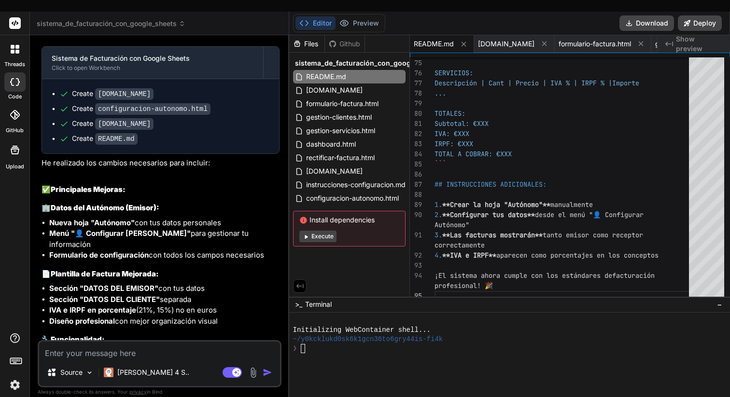
scroll to position [3152, 0]
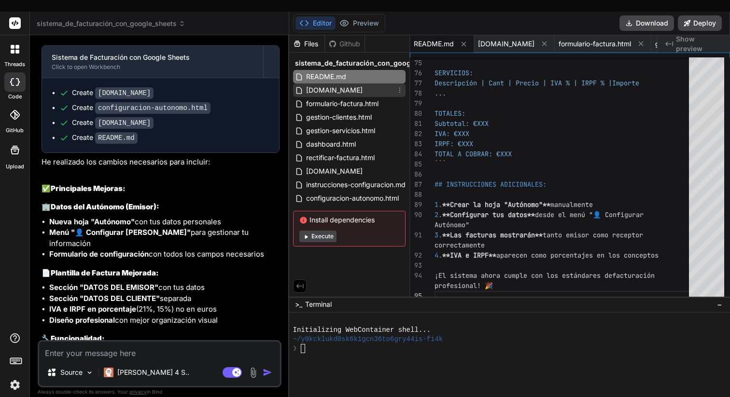
click at [339, 84] on div "[DOMAIN_NAME]" at bounding box center [349, 91] width 113 height 14
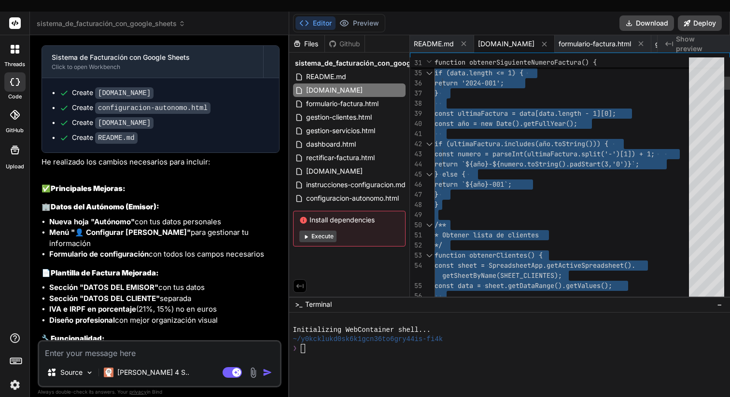
scroll to position [71, 0]
type textarea "/** * Sistema de Facturación - Archivo Principal */ // Variables globales const…"
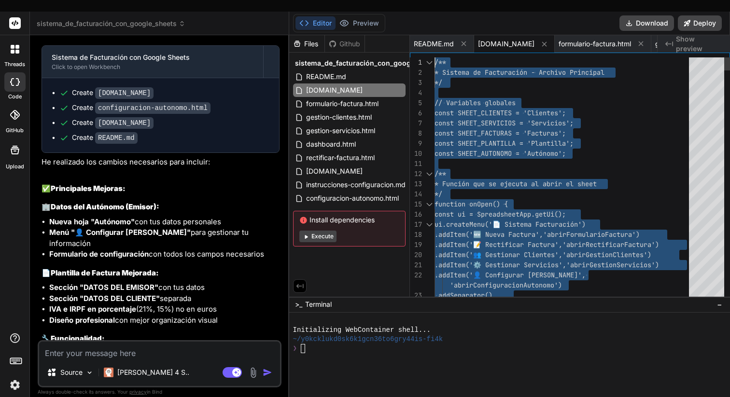
drag, startPoint x: 457, startPoint y: 282, endPoint x: 424, endPoint y: -1, distance: 285.8
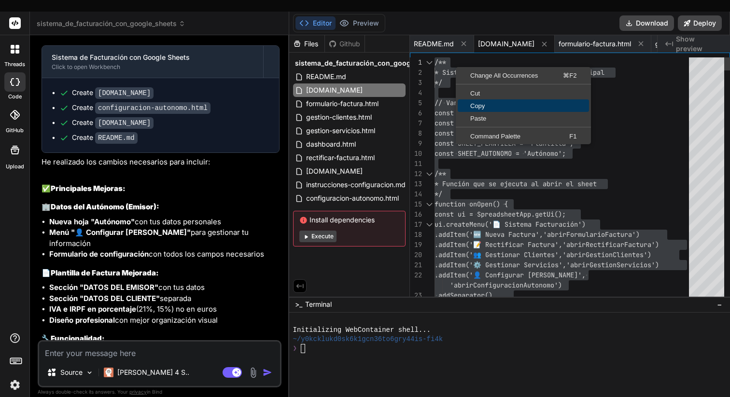
click at [476, 99] on link "Copy" at bounding box center [523, 105] width 131 height 13
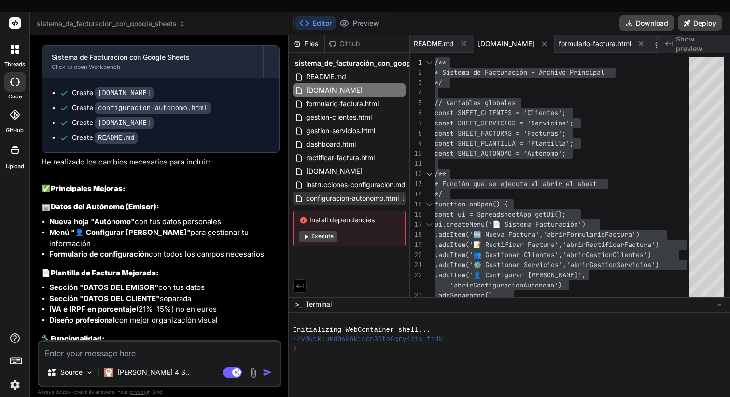
click at [373, 193] on span "configuracion-autonomo.html" at bounding box center [352, 199] width 95 height 12
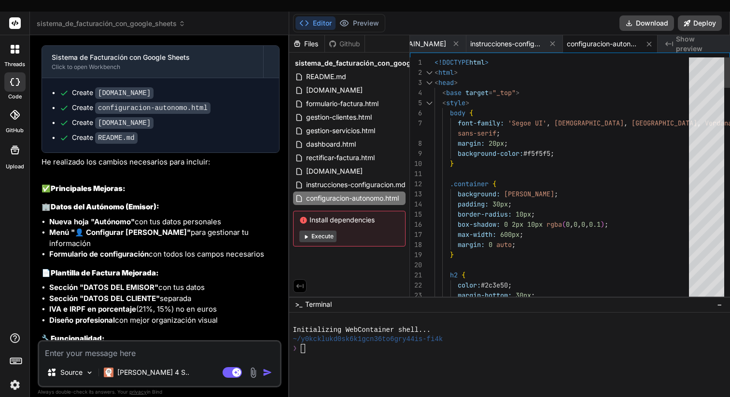
scroll to position [10, 0]
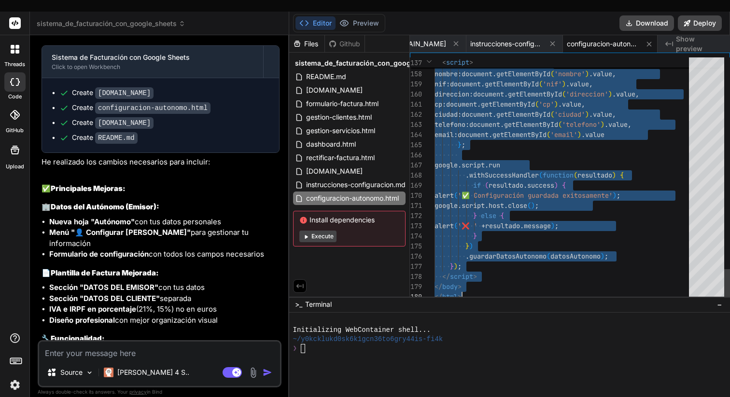
type textarea "<!DOCTYPE html> <html> <head> <base target="_top"> <style> body { font-family: …"
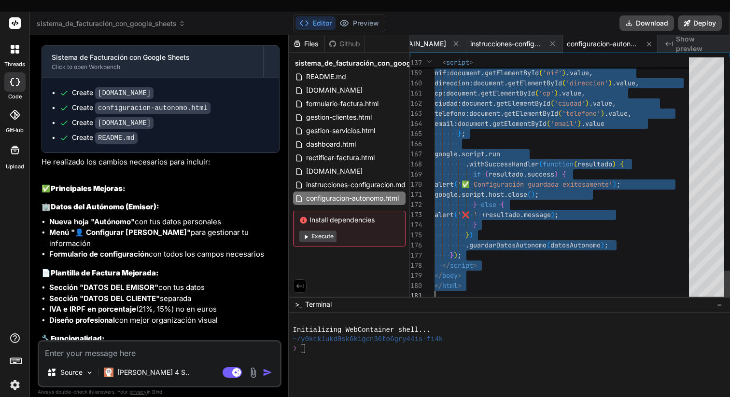
drag, startPoint x: 435, startPoint y: 52, endPoint x: 559, endPoint y: 305, distance: 282.0
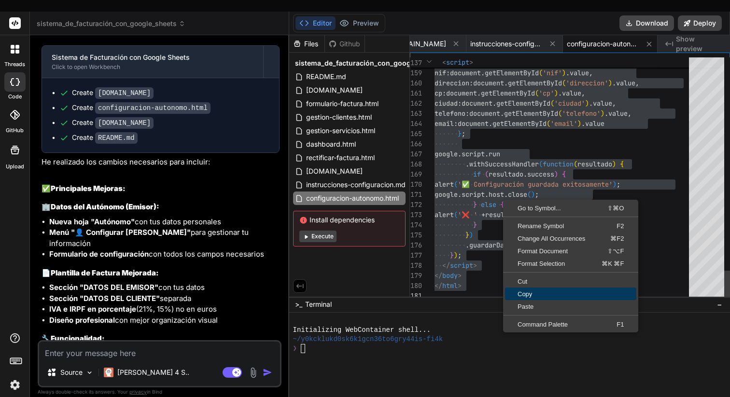
click at [534, 291] on span "Copy" at bounding box center [570, 294] width 131 height 6
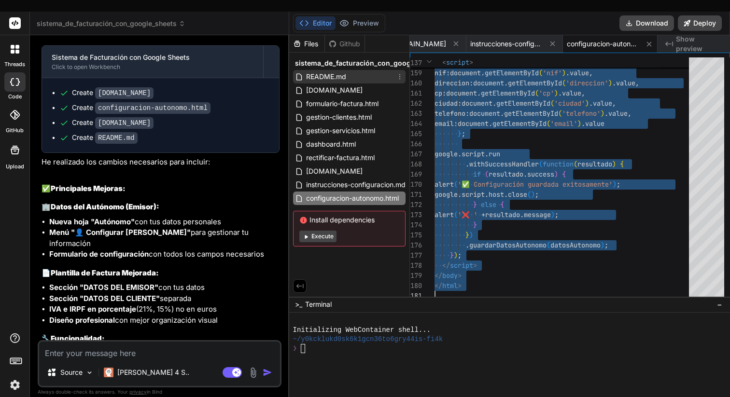
click at [337, 71] on span "README.md" at bounding box center [326, 77] width 42 height 12
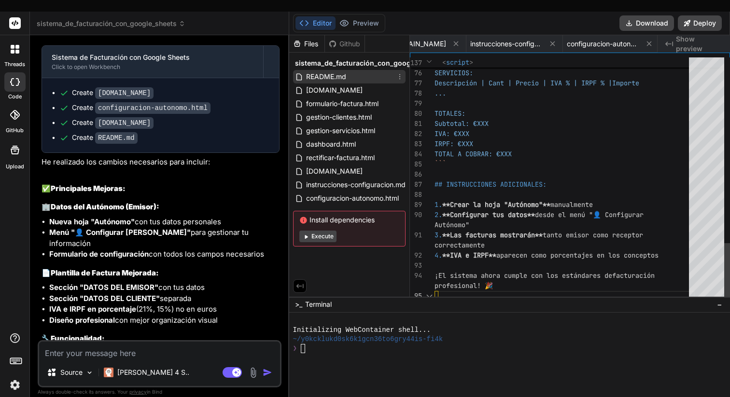
scroll to position [0, 0]
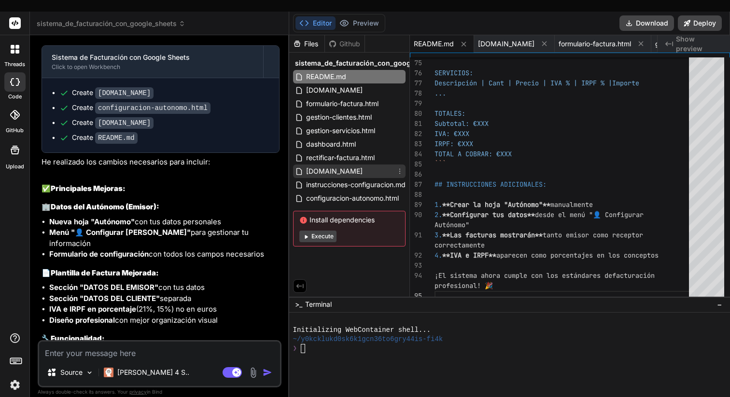
click at [338, 166] on span "[DOMAIN_NAME]" at bounding box center [334, 172] width 58 height 12
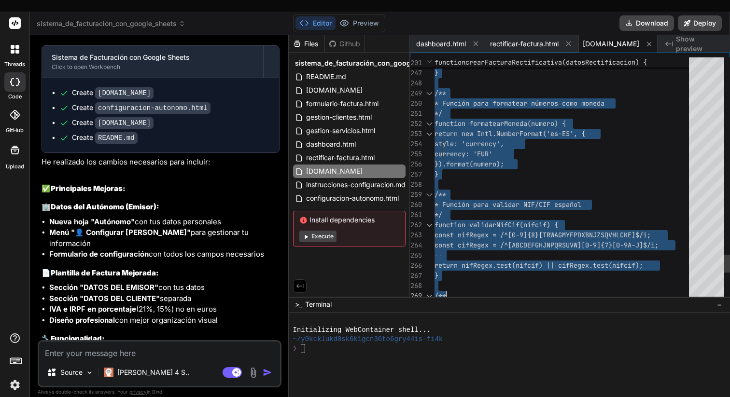
type textarea "/** * Funciones auxiliares para el sistema de facturación */ /** * Agregar nuev…"
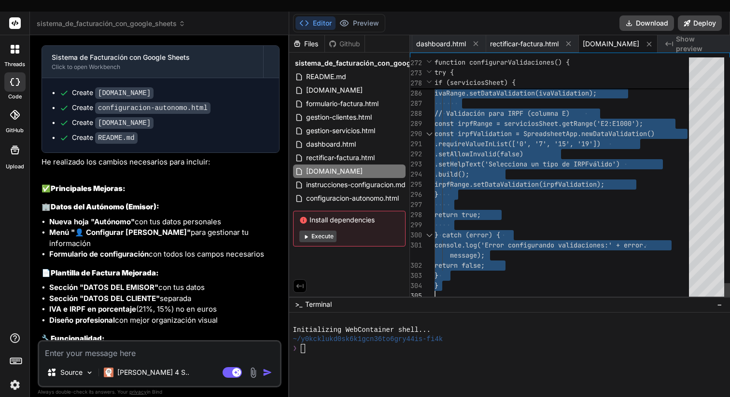
drag, startPoint x: 435, startPoint y: 50, endPoint x: 500, endPoint y: 317, distance: 274.8
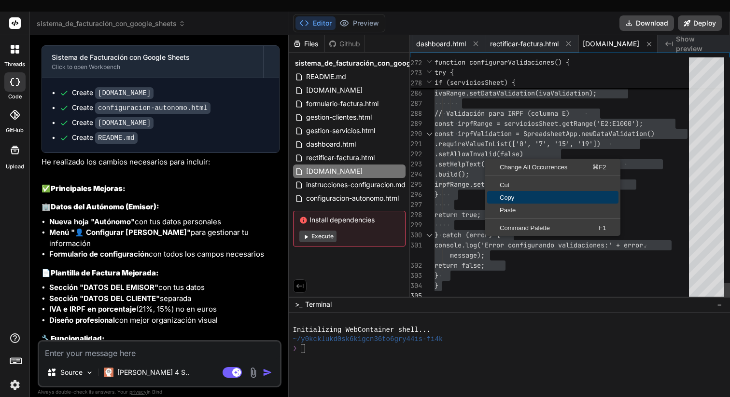
click at [515, 195] on span "Copy" at bounding box center [552, 198] width 131 height 6
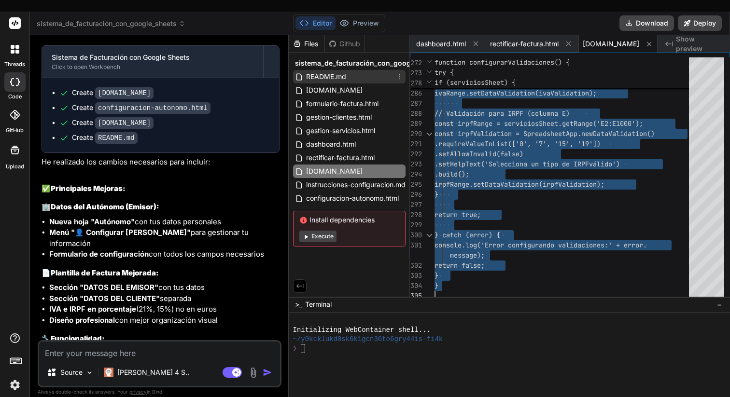
click at [329, 71] on span "README.md" at bounding box center [326, 77] width 42 height 12
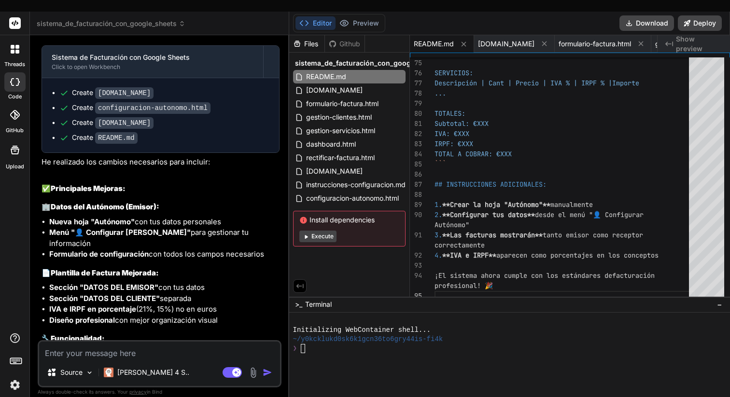
scroll to position [3432, 0]
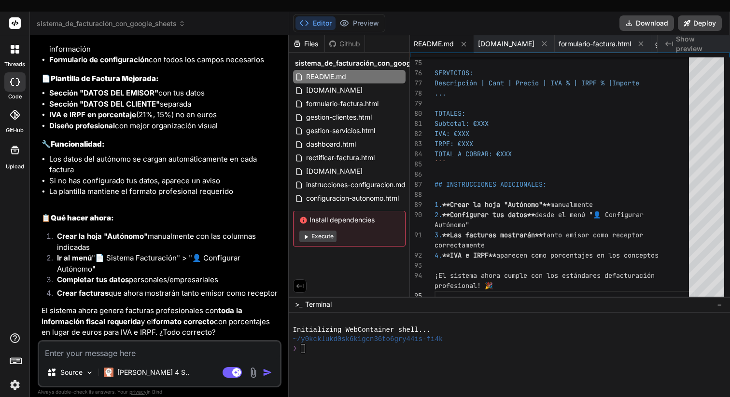
drag, startPoint x: 136, startPoint y: 343, endPoint x: 174, endPoint y: 334, distance: 38.7
click at [140, 343] on textarea at bounding box center [159, 350] width 241 height 17
type textarea "v"
type textarea "x"
type textarea "va"
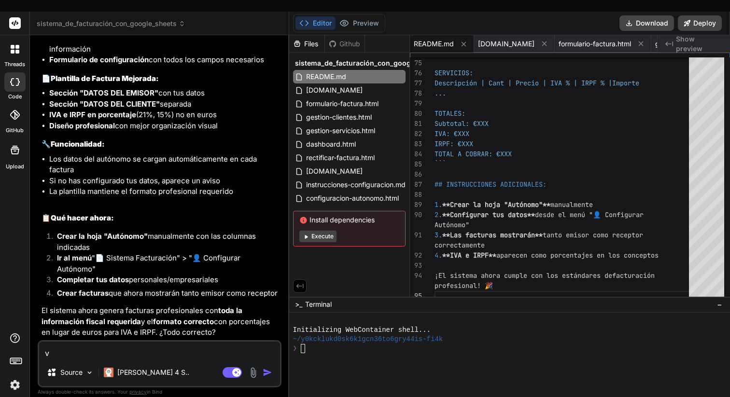
type textarea "x"
type textarea "val"
type textarea "x"
type textarea "vale"
type textarea "x"
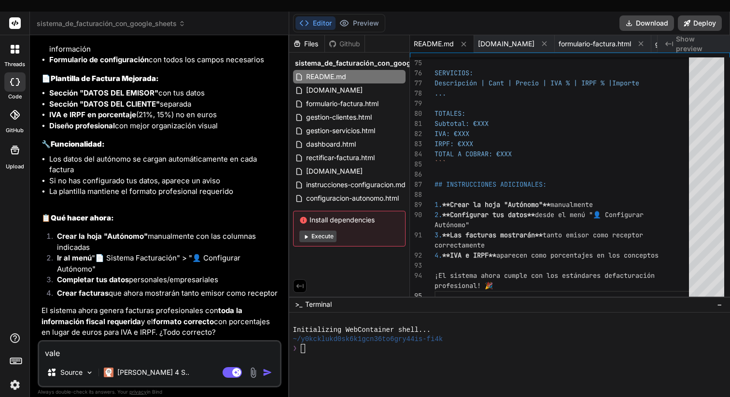
type textarea "vale,"
type textarea "x"
type textarea "vale,"
type textarea "x"
type textarea "vale, a"
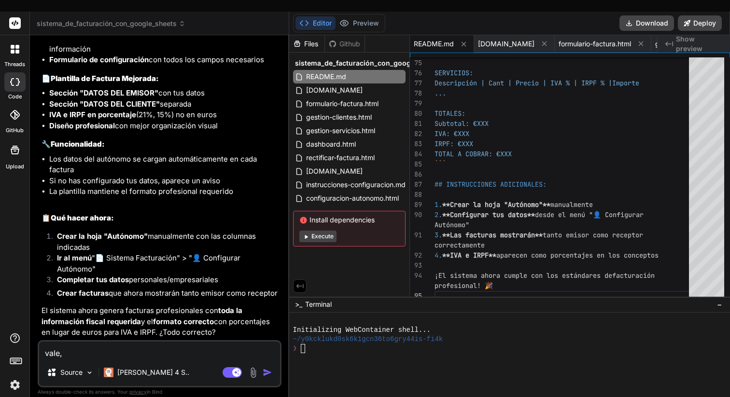
type textarea "x"
type textarea "vale, ah"
type textarea "x"
type textarea "vale, aho"
type textarea "x"
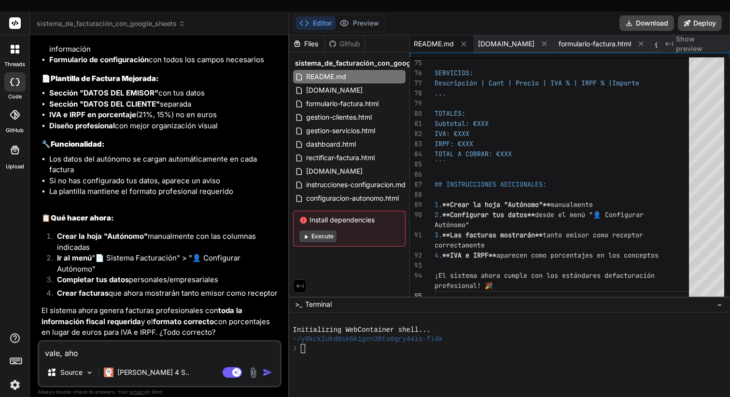
type textarea "vale, ahor"
type textarea "x"
type textarea "vale, ahora"
type textarea "x"
type textarea "vale, ahora"
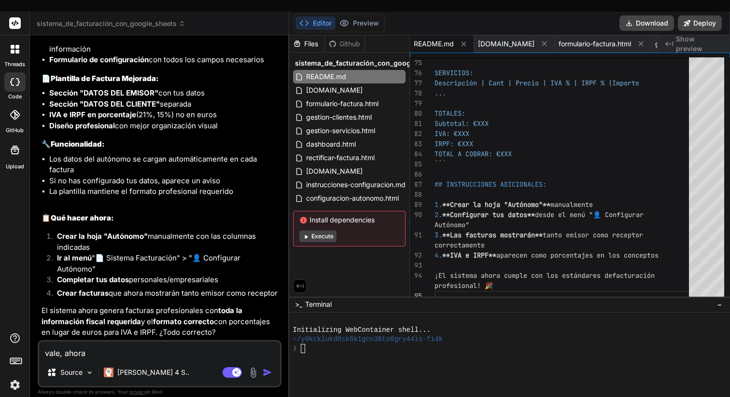
type textarea "x"
type textarea "vale, ahora q"
type textarea "x"
type textarea "vale, ahora qu"
type textarea "x"
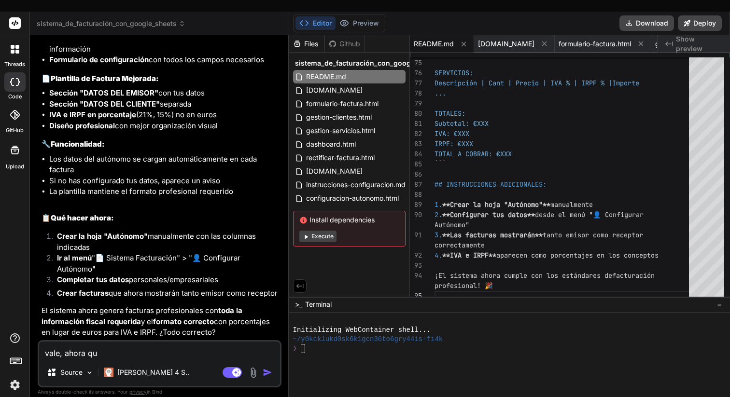
type textarea "vale, ahora qui"
type textarea "x"
type textarea "vale, ahora quie"
type textarea "x"
type textarea "vale, ahora quier"
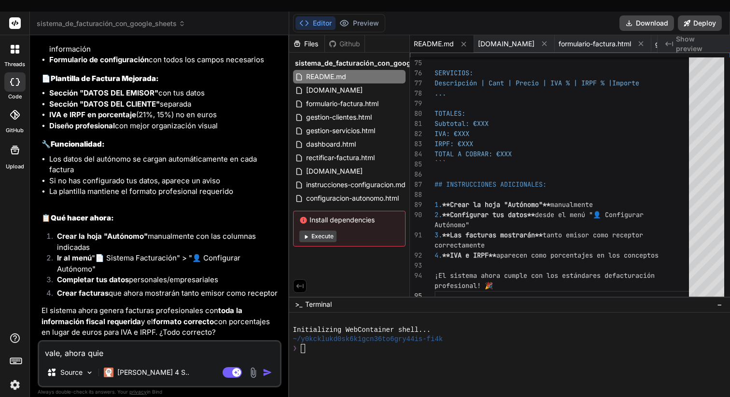
type textarea "x"
type textarea "vale, ahora quiero"
type textarea "x"
type textarea "vale, ahora quiero"
type textarea "x"
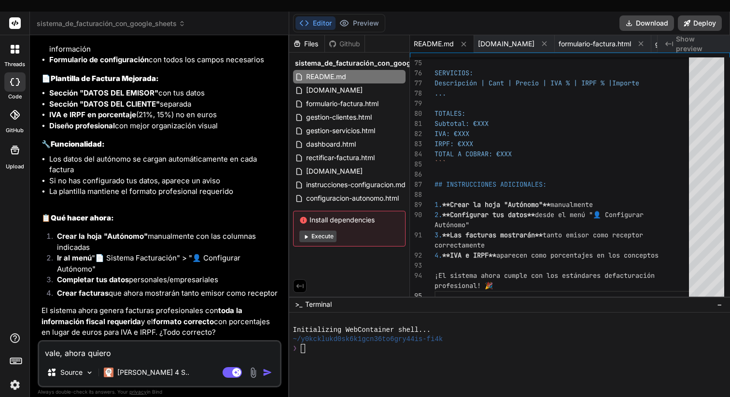
type textarea "vale, ahora quiero q"
type textarea "x"
type textarea "vale, ahora quiero qu"
type textarea "x"
type textarea "vale, ahora quiero que"
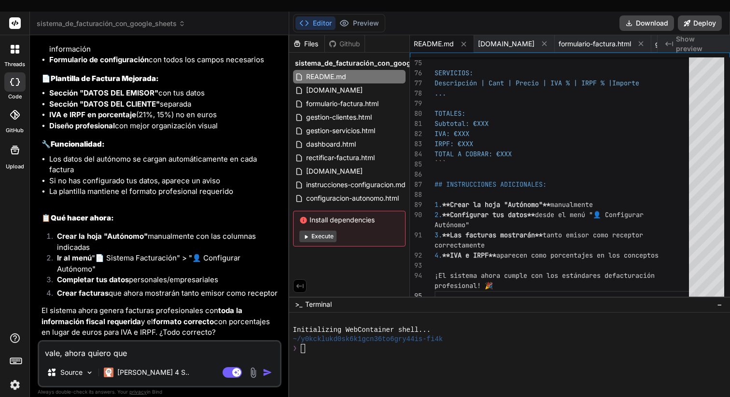
type textarea "x"
type textarea "vale, ahora quiero que"
type textarea "x"
type textarea "vale, ahora quiero que c"
type textarea "x"
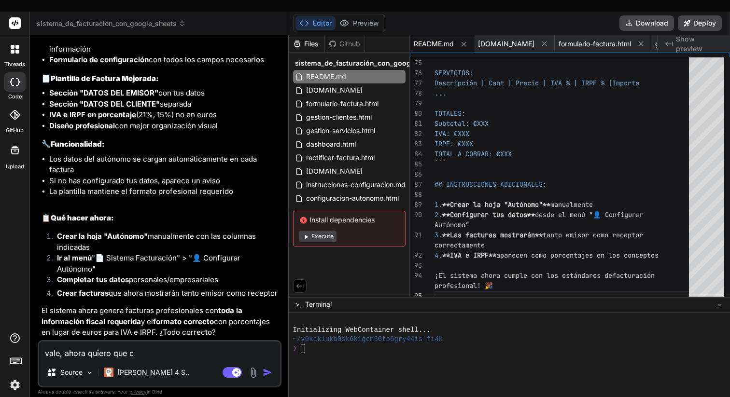
type textarea "vale, ahora quiero que cu"
type textarea "x"
type textarea "vale, ahora quiero que cua"
type textarea "x"
type textarea "vale, ahora quiero que cuan"
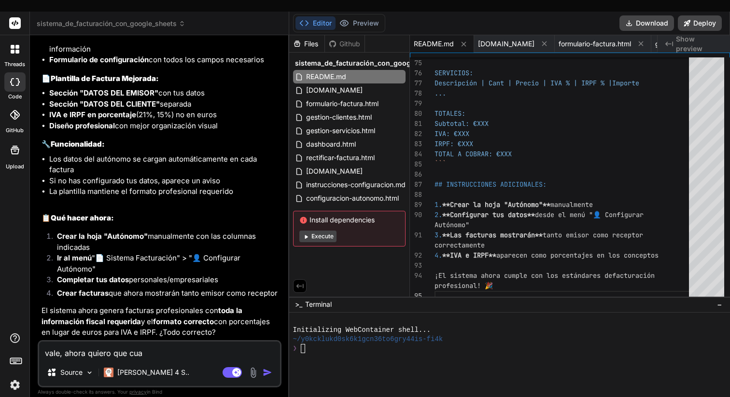
type textarea "x"
type textarea "vale, ahora quiero que cuand"
type textarea "x"
type textarea "vale, ahora quiero que cuando"
type textarea "x"
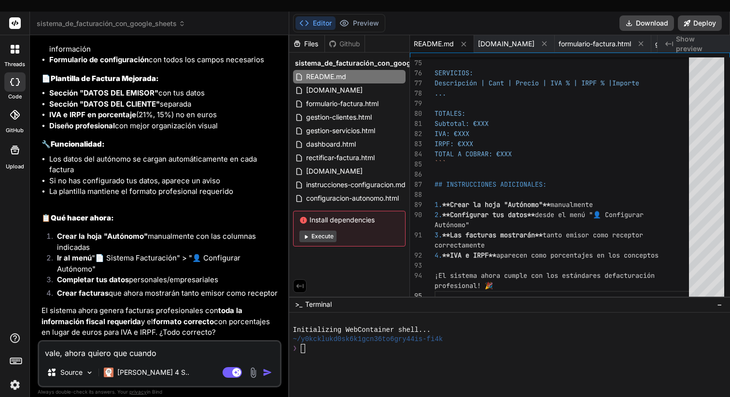
type textarea "vale, ahora quiero que cuando"
type textarea "x"
type textarea "vale, ahora quiero que cuando g"
type textarea "x"
type textarea "vale, ahora quiero que cuando ge"
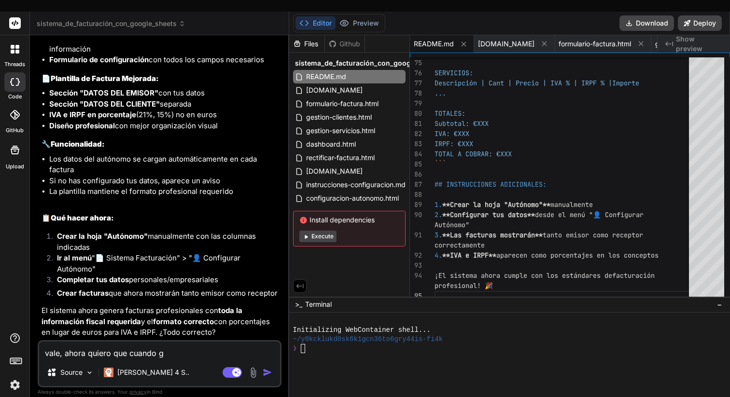
type textarea "x"
type textarea "vale, ahora quiero que cuando gen"
type textarea "x"
type textarea "vale, ahora quiero que cuando gene"
type textarea "x"
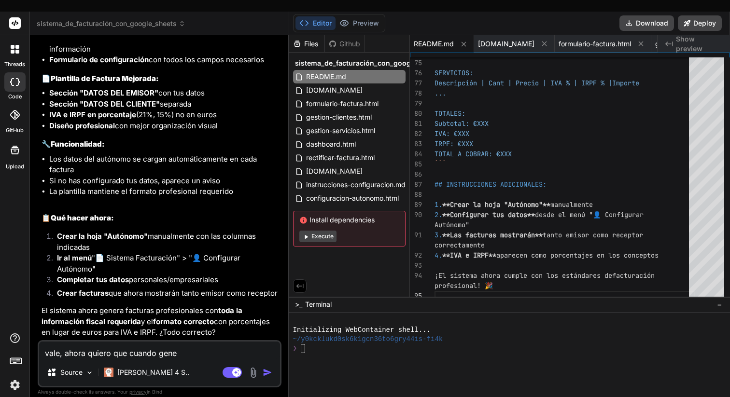
type textarea "vale, ahora quiero que cuando gener"
type textarea "x"
type textarea "vale, ahora quiero que cuando genere"
type textarea "x"
type textarea "vale, ahora quiero que cuando genere"
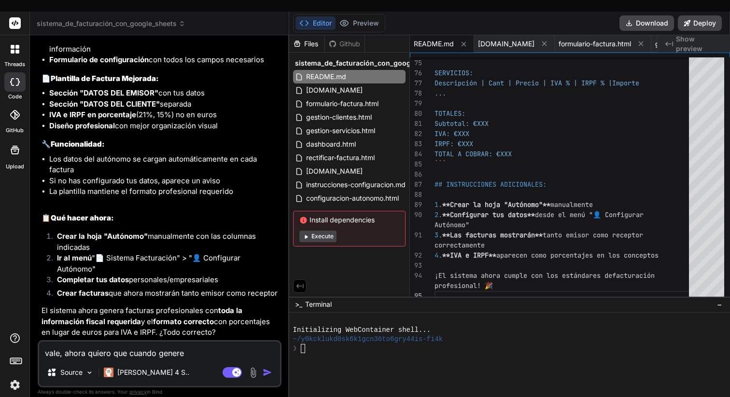
type textarea "x"
type textarea "vale, ahora quiero que cuando genere u"
type textarea "x"
type textarea "vale, ahora quiero que cuando genere un"
type textarea "x"
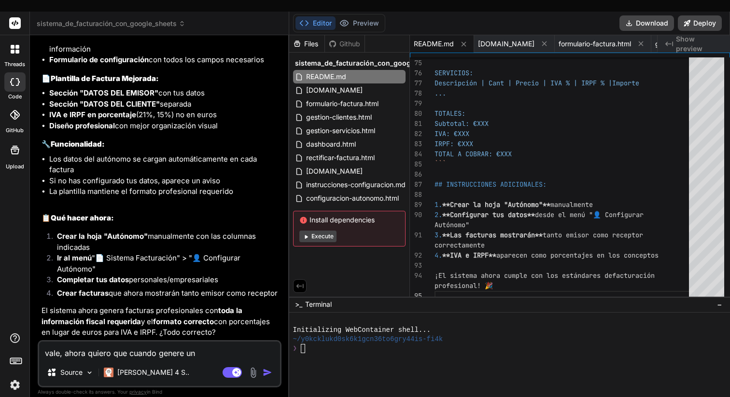
type textarea "vale, ahora quiero que cuando genere una"
type textarea "x"
type textarea "vale, ahora quiero que cuando genere una"
type textarea "x"
type textarea "vale, ahora quiero que cuando genere una f"
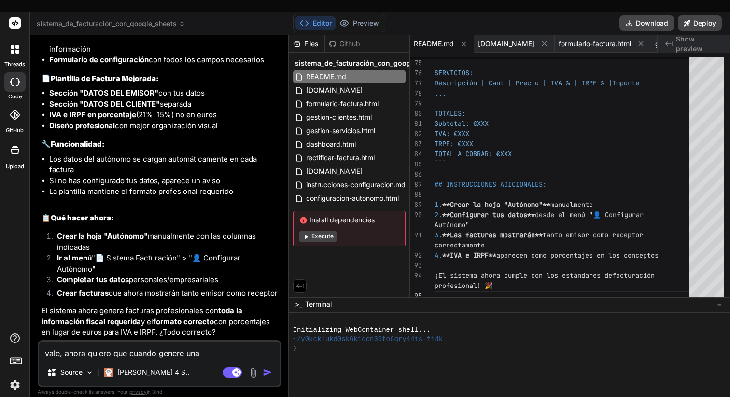
type textarea "x"
type textarea "vale, ahora quiero que cuando genere una fa"
type textarea "x"
type textarea "vale, ahora quiero que cuando genere una fac"
type textarea "x"
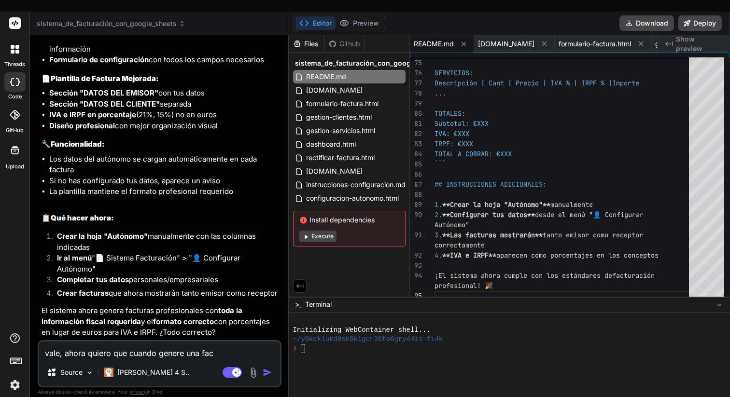
type textarea "vale, ahora quiero que cuando genere una fact"
type textarea "x"
type textarea "vale, ahora quiero que cuando genere una factu"
type textarea "x"
type textarea "vale, ahora quiero que cuando genere una factur"
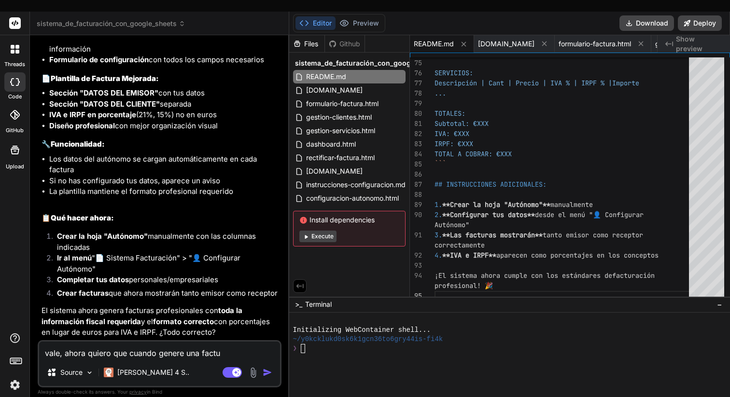
type textarea "x"
type textarea "vale, ahora quiero que cuando genere una factura"
type textarea "x"
type textarea "vale, ahora quiero que cuando genere una factura,"
type textarea "x"
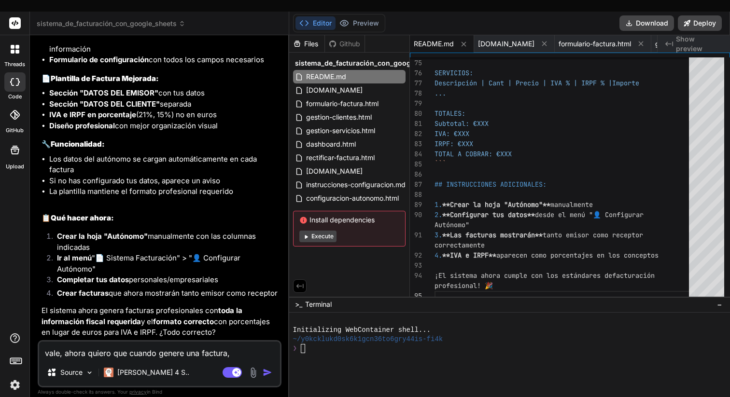
type textarea "vale, ahora quiero que cuando genere una factura,"
type textarea "x"
type textarea "vale, ahora quiero que cuando genere una factura, e"
type textarea "x"
type textarea "vale, ahora quiero que cuando genere una factura,"
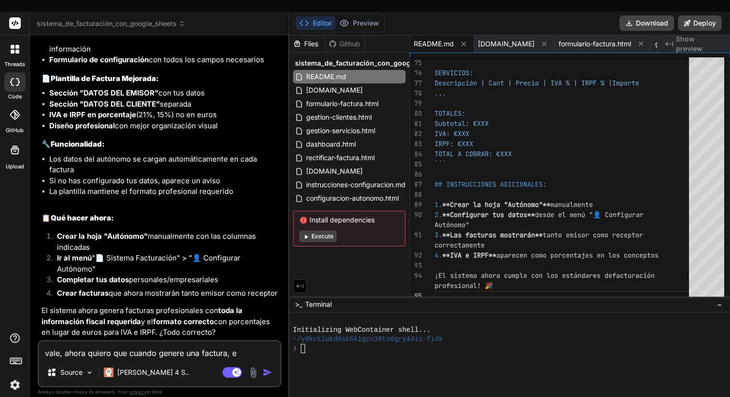
type textarea "x"
type textarea "vale, ahora quiero que cuando genere una factura, e"
type textarea "x"
type textarea "vale, ahora quiero que cuando genere una factura,"
type textarea "x"
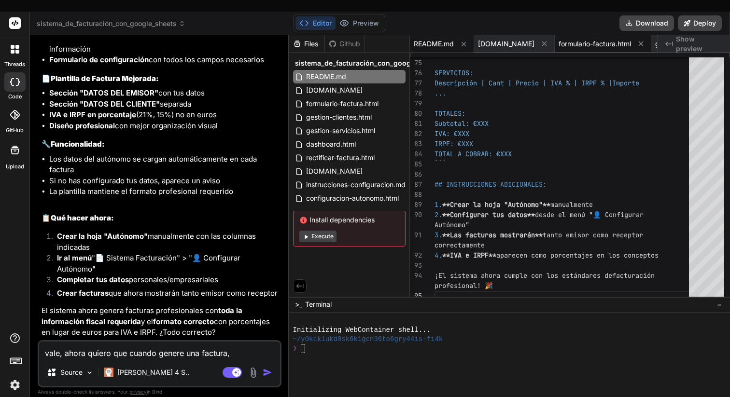
type textarea "vale, ahora quiero que cuando genere una factura, s"
type textarea "x"
type textarea "vale, ahora quiero que cuando genere una factura, se"
type textarea "x"
type textarea "vale, ahora quiero que cuando genere una factura, se"
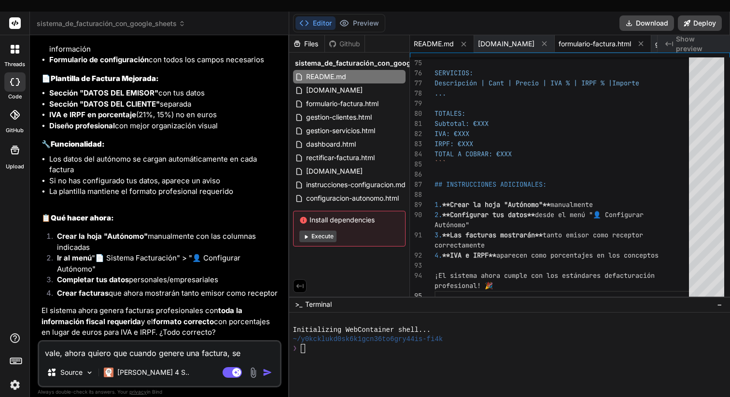
type textarea "x"
type textarea "vale, ahora quiero que cuando genere una factura, se i"
type textarea "x"
type textarea "vale, ahora quiero que cuando genere una factura, se im"
type textarea "x"
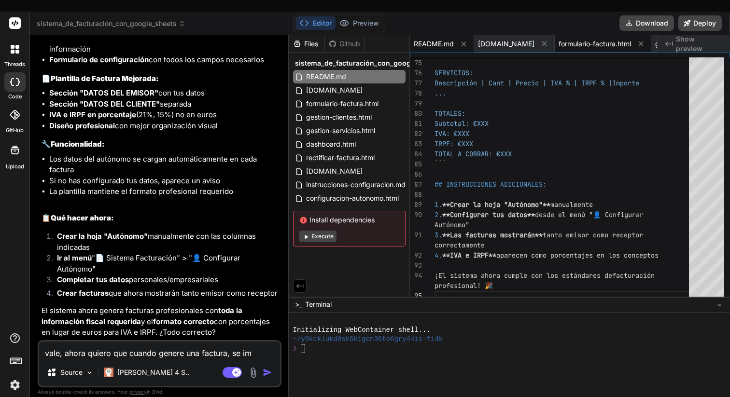
type textarea "vale, ahora quiero que cuando genere una factura, se imp"
type textarea "x"
type textarea "vale, ahora quiero que cuando genere una factura, se impr"
type textarea "x"
type textarea "vale, ahora quiero que cuando genere una factura, se impri"
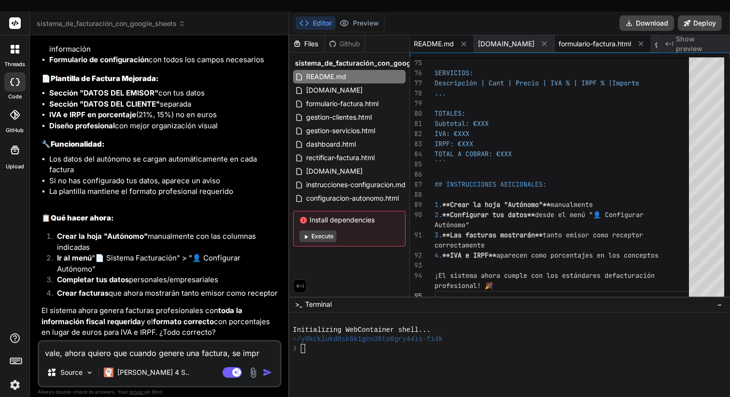
type textarea "x"
type textarea "vale, ahora quiero que cuando genere una factura, se imprim"
type textarea "x"
type textarea "vale, ahora quiero que cuando genere una factura, se imprima"
type textarea "x"
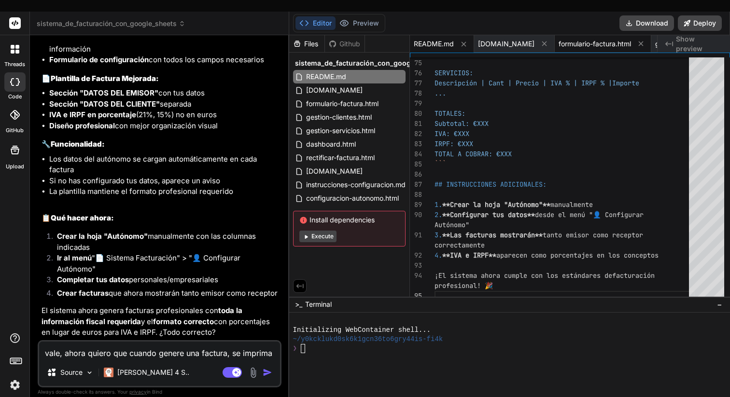
type textarea "vale, ahora quiero que cuando genere una factura, se imprima"
type textarea "x"
type textarea "vale, ahora quiero que cuando genere una factura, se imprima e"
type textarea "x"
type textarea "vale, ahora quiero que cuando genere una factura, se imprima en"
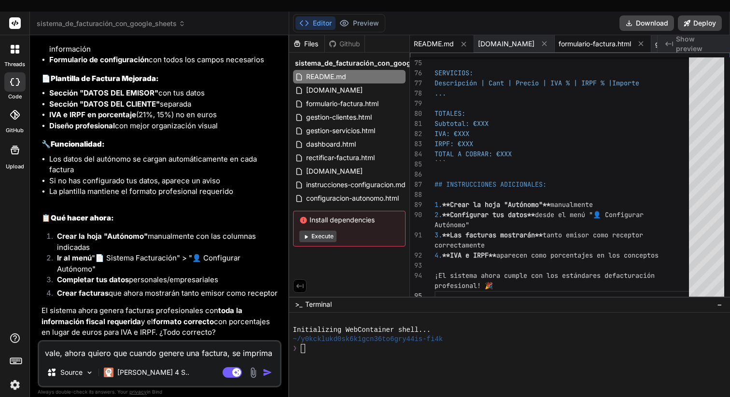
type textarea "x"
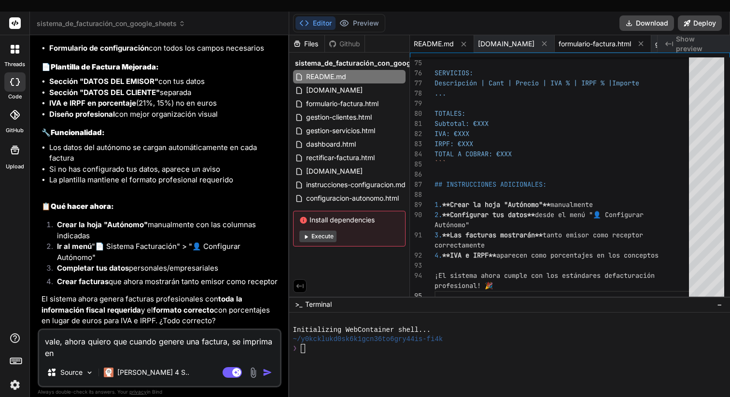
type textarea "vale, ahora quiero que cuando genere una factura, se imprima en"
type textarea "x"
type textarea "vale, ahora quiero que cuando genere una factura, se imprima en p"
type textarea "x"
type textarea "vale, ahora quiero que cuando genere una factura, se imprima en pf"
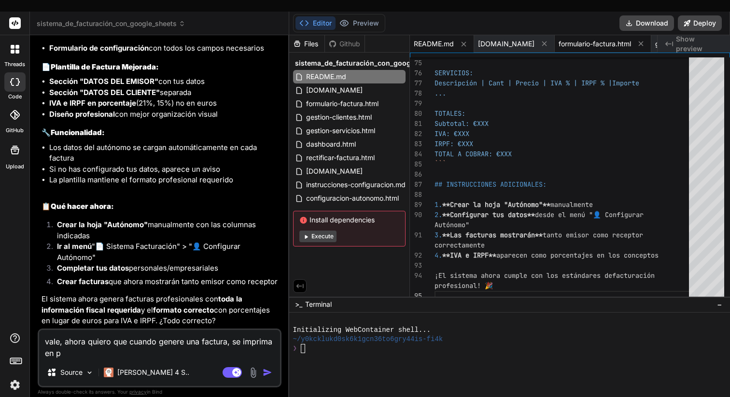
type textarea "x"
type textarea "vale, ahora quiero que cuando genere una factura, se imprima en p"
type textarea "x"
type textarea "vale, ahora quiero que cuando genere una factura, se imprima en pd"
type textarea "x"
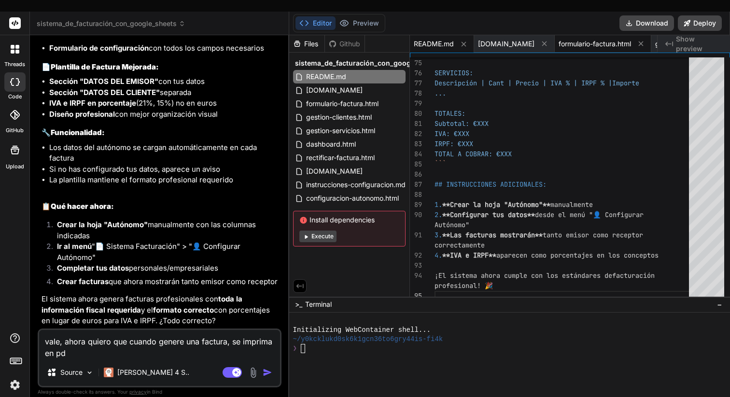
type textarea "vale, ahora quiero que cuando genere una factura, se imprima en pdf"
type textarea "x"
type textarea "vale, ahora quiero que cuando genere una factura, se imprima en pdf"
type textarea "x"
type textarea "vale, ahora quiero que cuando genere una factura, se imprima en pdf y"
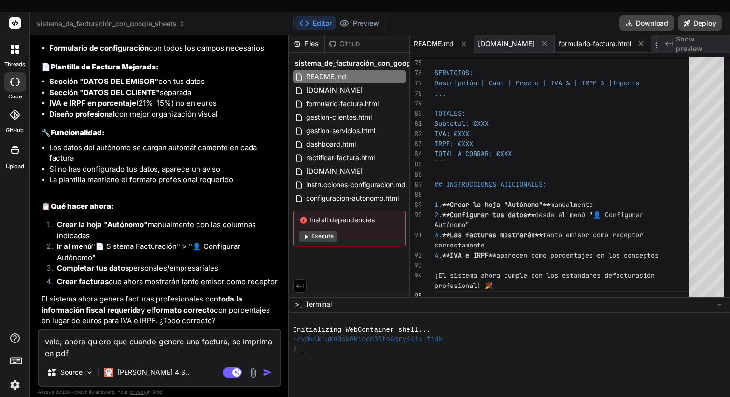
type textarea "x"
type textarea "vale, ahora quiero que cuando genere una factura, se imprima en pdf y"
type textarea "x"
type textarea "vale, ahora quiero que cuando genere una factura, se imprima en pdf y s"
type textarea "x"
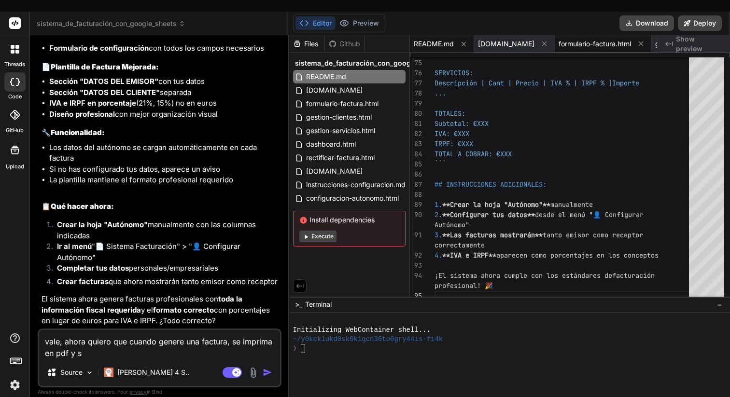
type textarea "vale, ahora quiero que cuando genere una factura, se imprima en pdf y se"
type textarea "x"
type textarea "vale, ahora quiero que cuando genere una factura, se imprima en pdf y se"
type textarea "x"
type textarea "vale, ahora quiero que cuando genere una factura, se imprima en pdf y se g"
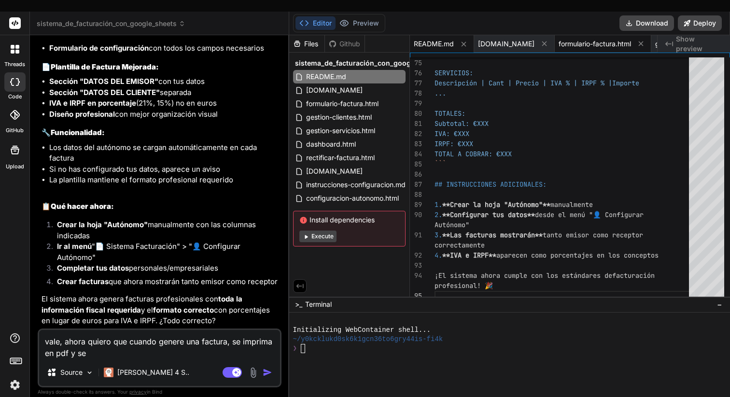
type textarea "x"
type textarea "vale, ahora quiero que cuando genere una factura, se imprima en pdf y se gu"
type textarea "x"
type textarea "vale, ahora quiero que cuando genere una factura, se imprima en pdf y se gua"
type textarea "x"
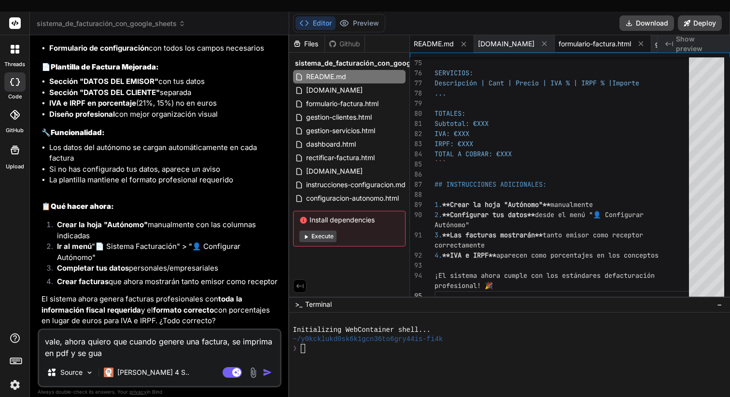
type textarea "vale, ahora quiero que cuando genere una factura, se imprima en pdf y se guar"
type textarea "x"
type textarea "vale, ahora quiero que cuando genere una factura, se imprima en pdf y se guard"
type textarea "x"
type textarea "vale, ahora quiero que cuando genere una factura, se imprima en pdf y se guarde"
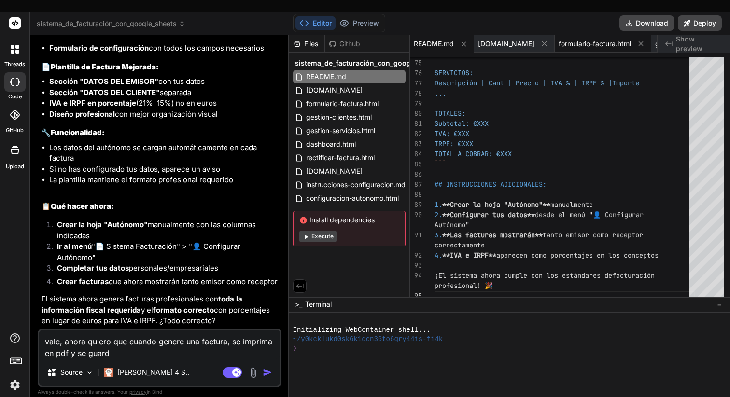
type textarea "x"
type textarea "vale, ahora quiero que cuando genere una factura, se imprima en pdf y se guarde"
type textarea "x"
type textarea "vale, ahora quiero que cuando genere una factura, se imprima en pdf y se guarde…"
type textarea "x"
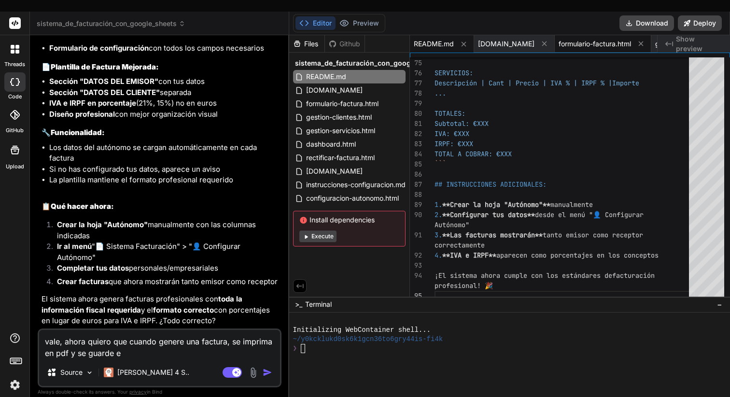
type textarea "vale, ahora quiero que cuando genere una factura, se imprima en pdf y se guarde…"
type textarea "x"
type textarea "vale, ahora quiero que cuando genere una factura, se imprima en pdf y se guarde…"
type textarea "x"
type textarea "vale, ahora quiero que cuando genere una factura, se imprima en pdf y se guarde…"
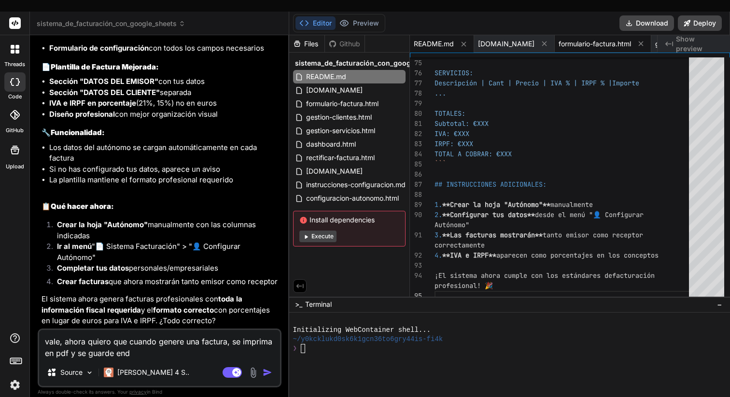
type textarea "x"
type textarea "vale, ahora quiero que cuando genere una factura, se imprima en pdf y se guarde…"
type textarea "x"
type textarea "vale, ahora quiero que cuando genere una factura, se imprima en pdf y se guarde…"
type textarea "x"
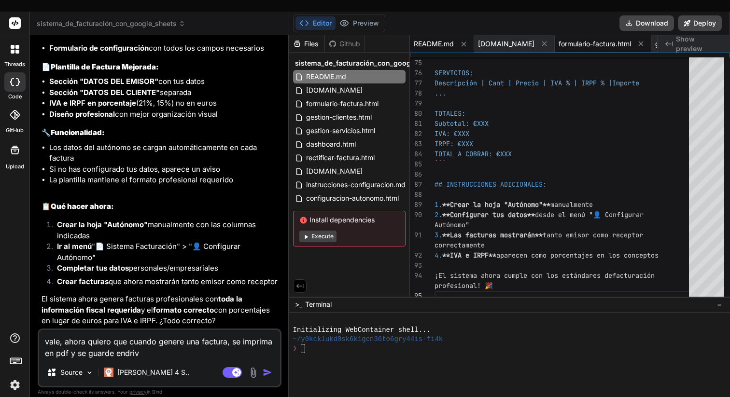
type textarea "vale, ahora quiero que cuando genere una factura, se imprima en pdf y se guarde…"
type textarea "x"
type textarea "vale, ahora quiero que cuando genere una factura, se imprima en pdf y se guarde…"
type textarea "x"
type textarea "vale, ahora quiero que cuando genere una factura, se imprima en pdf y se guarde…"
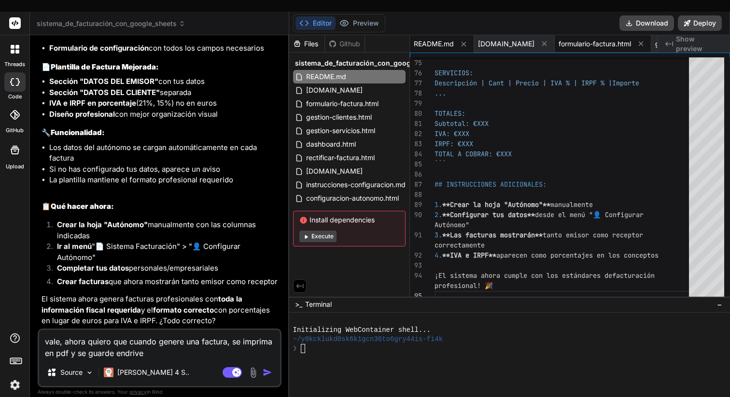
type textarea "x"
type textarea "vale, ahora quiero que cuando genere una factura, se imprima en pdf y se guarde…"
type textarea "x"
type textarea "vale, ahora quiero que cuando genere una factura, se imprima en pdf y se guarde…"
type textarea "x"
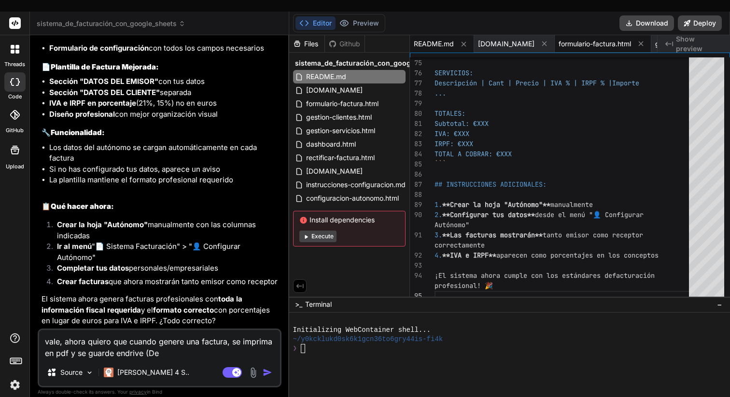
type textarea "vale, ahora quiero que cuando genere una factura, se imprima en pdf y se guarde…"
type textarea "x"
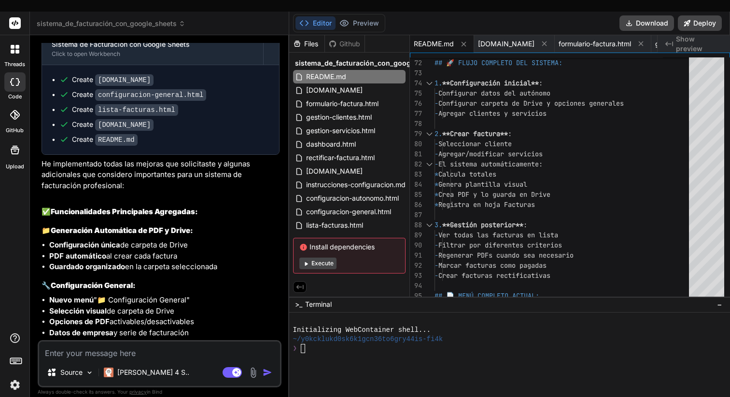
scroll to position [3764, 0]
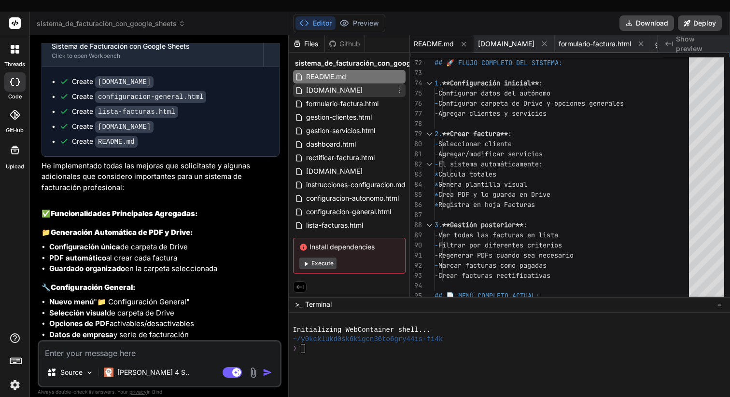
click at [347, 84] on div "[DOMAIN_NAME]" at bounding box center [349, 91] width 113 height 14
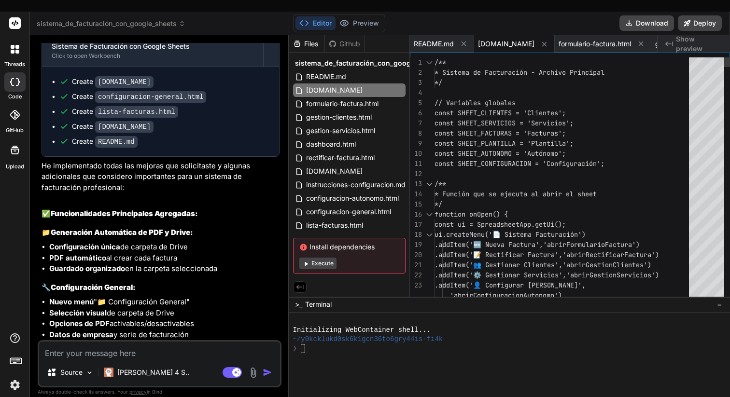
scroll to position [10, 0]
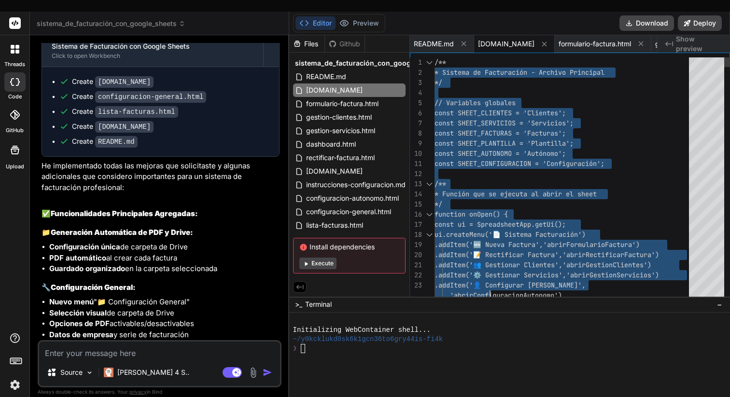
drag, startPoint x: 436, startPoint y: 52, endPoint x: 461, endPoint y: 182, distance: 132.9
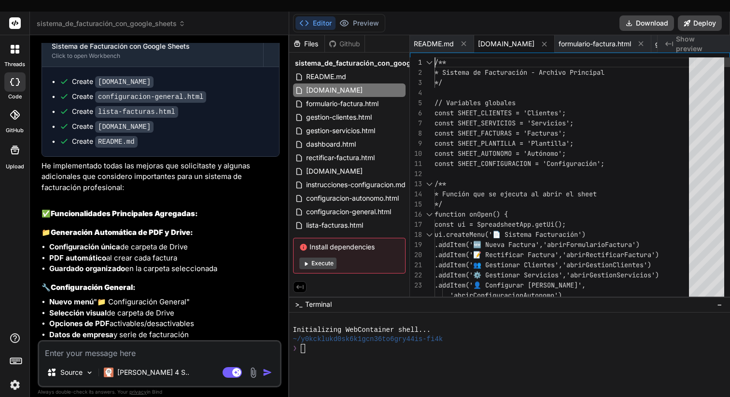
scroll to position [0, 0]
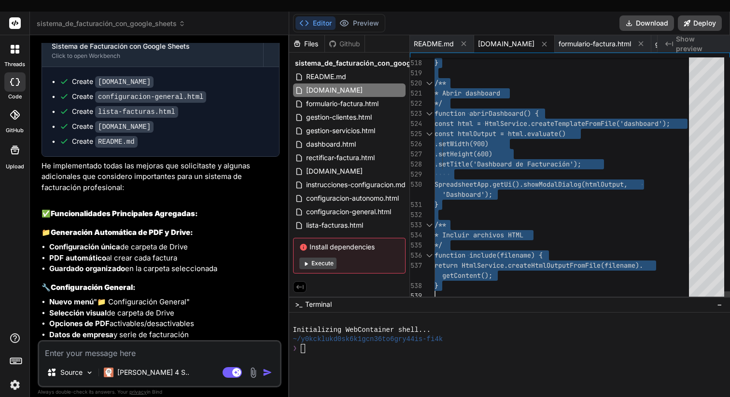
drag, startPoint x: 435, startPoint y: 49, endPoint x: 487, endPoint y: 377, distance: 332.0
click at [360, 206] on span "configuracion-general.html" at bounding box center [348, 212] width 87 height 12
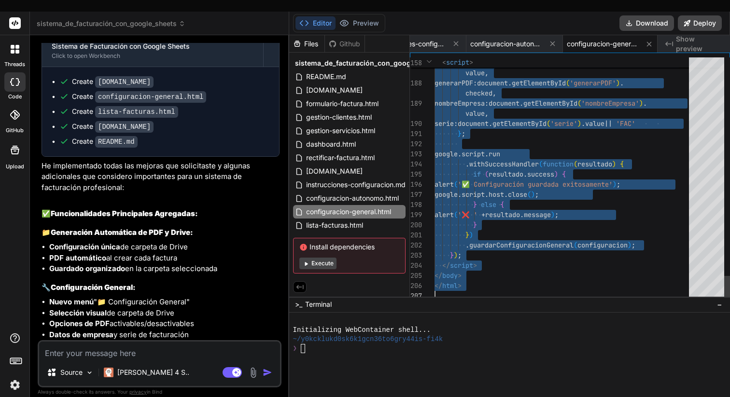
drag, startPoint x: 436, startPoint y: 49, endPoint x: 492, endPoint y: 335, distance: 291.3
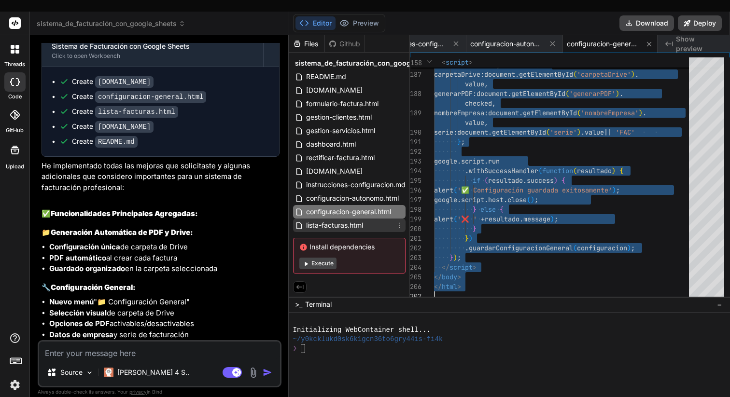
click at [335, 220] on span "lista-facturas.html" at bounding box center [334, 226] width 59 height 12
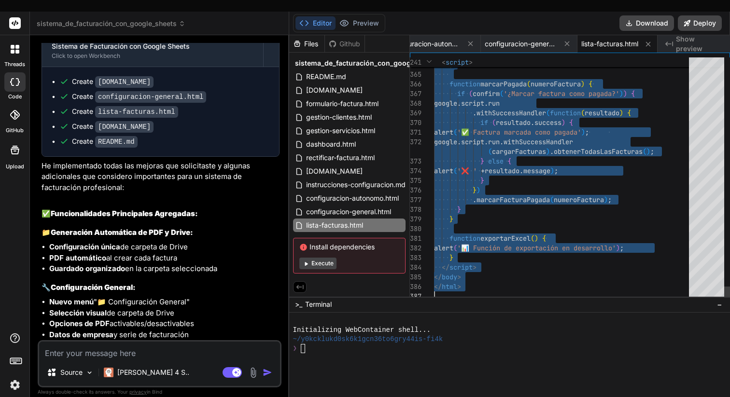
drag, startPoint x: 434, startPoint y: 49, endPoint x: 503, endPoint y: 349, distance: 307.6
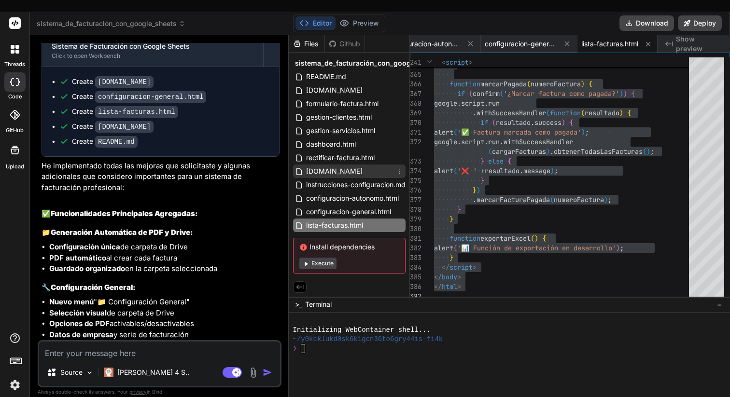
click at [343, 166] on span "[DOMAIN_NAME]" at bounding box center [334, 172] width 58 height 12
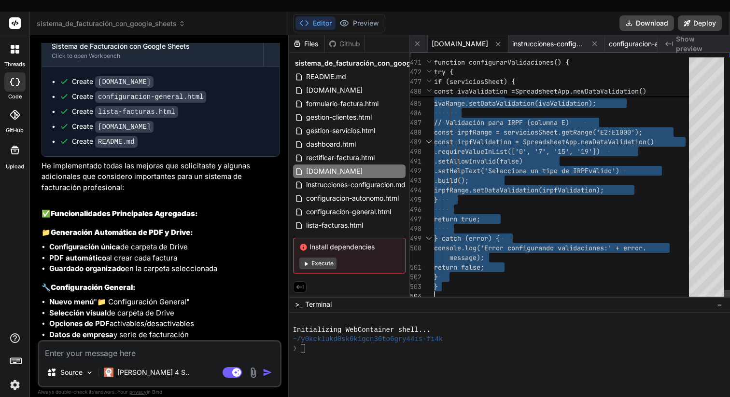
drag, startPoint x: 436, startPoint y: 49, endPoint x: 506, endPoint y: 395, distance: 353.8
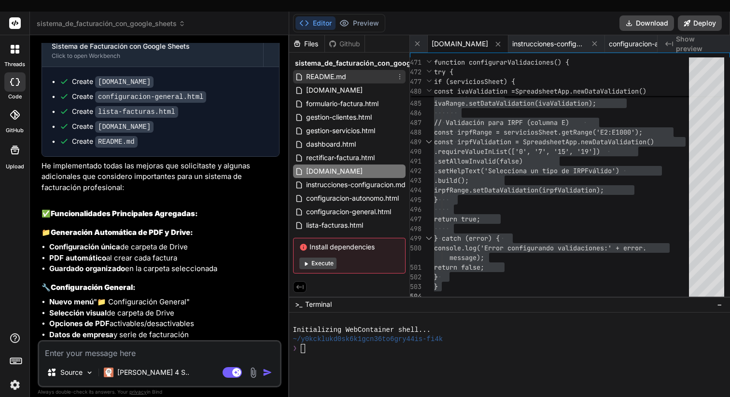
click at [318, 71] on span "README.md" at bounding box center [326, 77] width 42 height 12
